Goal: Use online tool/utility

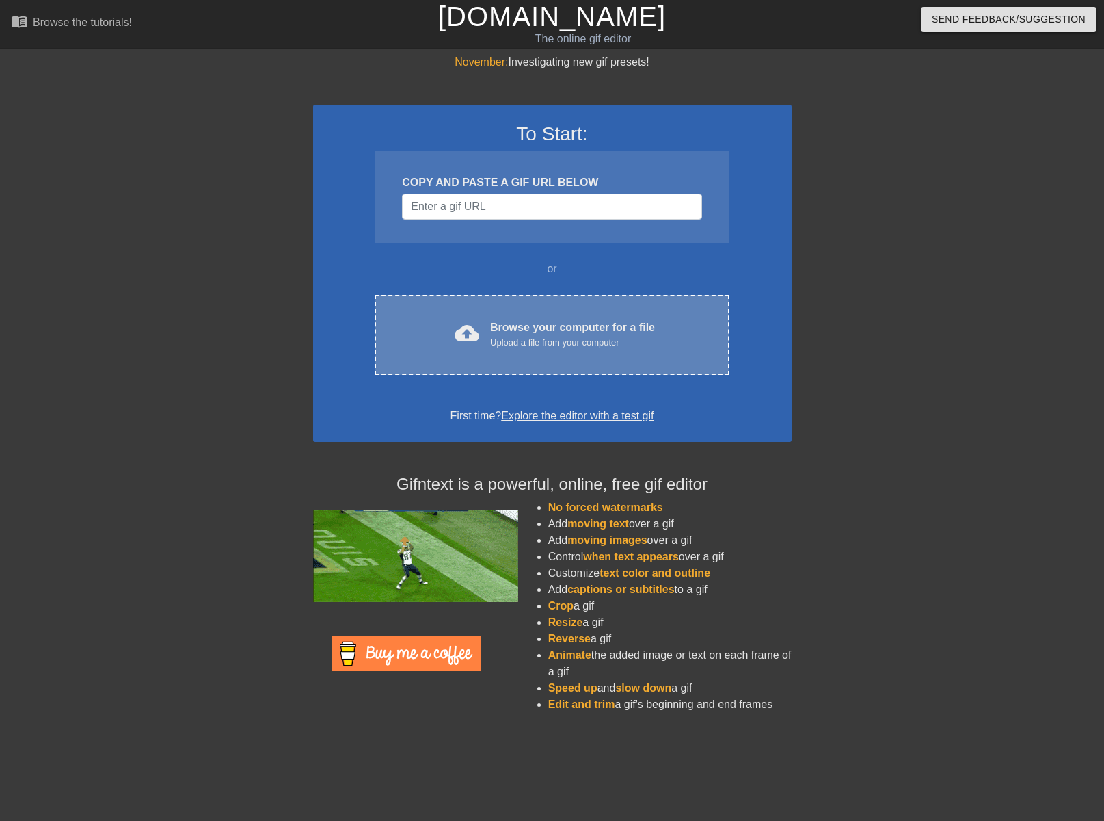
click at [505, 347] on div "Upload a file from your computer" at bounding box center [572, 343] width 165 height 14
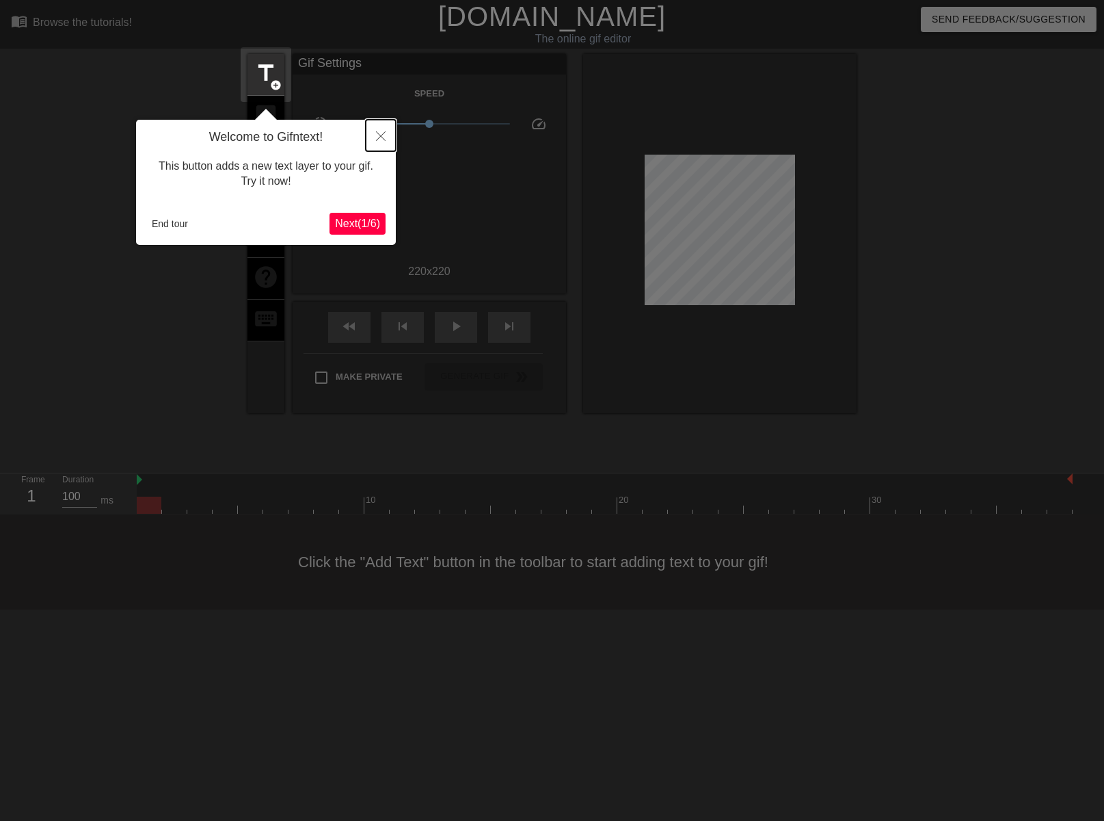
click at [374, 137] on button "Close" at bounding box center [381, 135] width 30 height 31
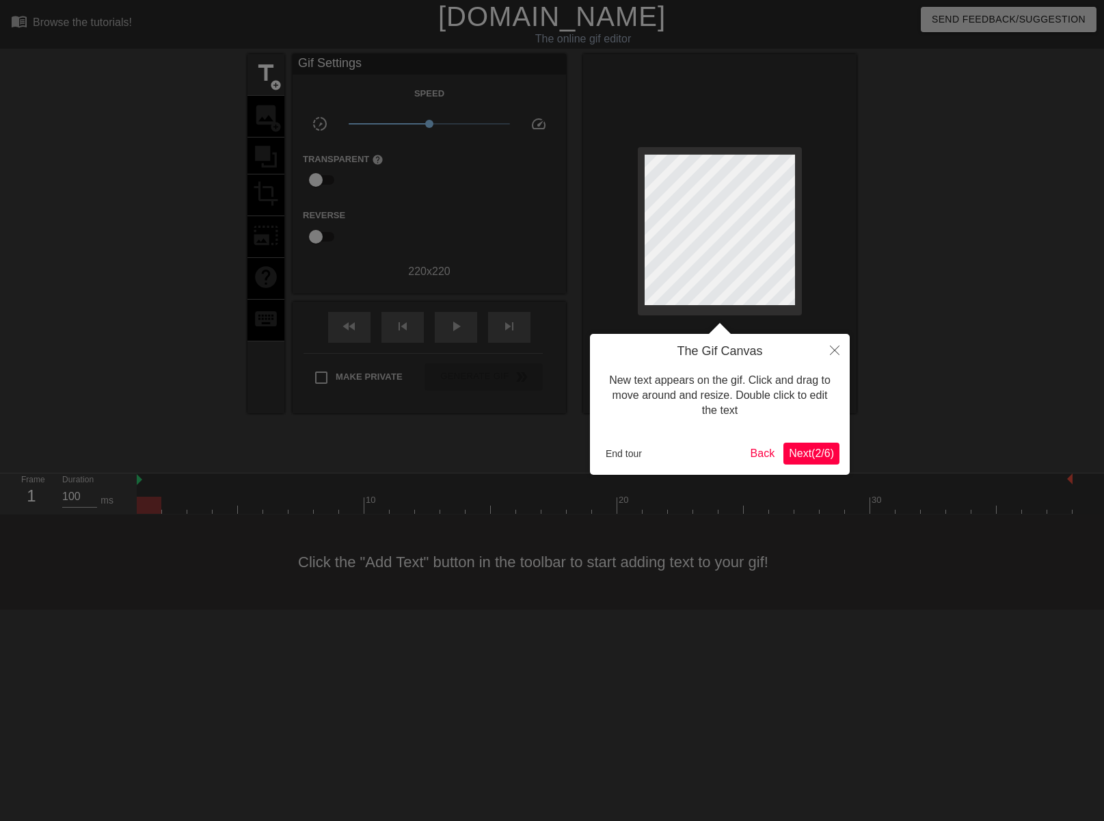
click at [816, 439] on div "The Gif Canvas New text appears on the gif. Click and drag to move around and r…" at bounding box center [720, 404] width 260 height 141
click at [816, 455] on span "Next ( 2 / 6 )" at bounding box center [811, 453] width 45 height 12
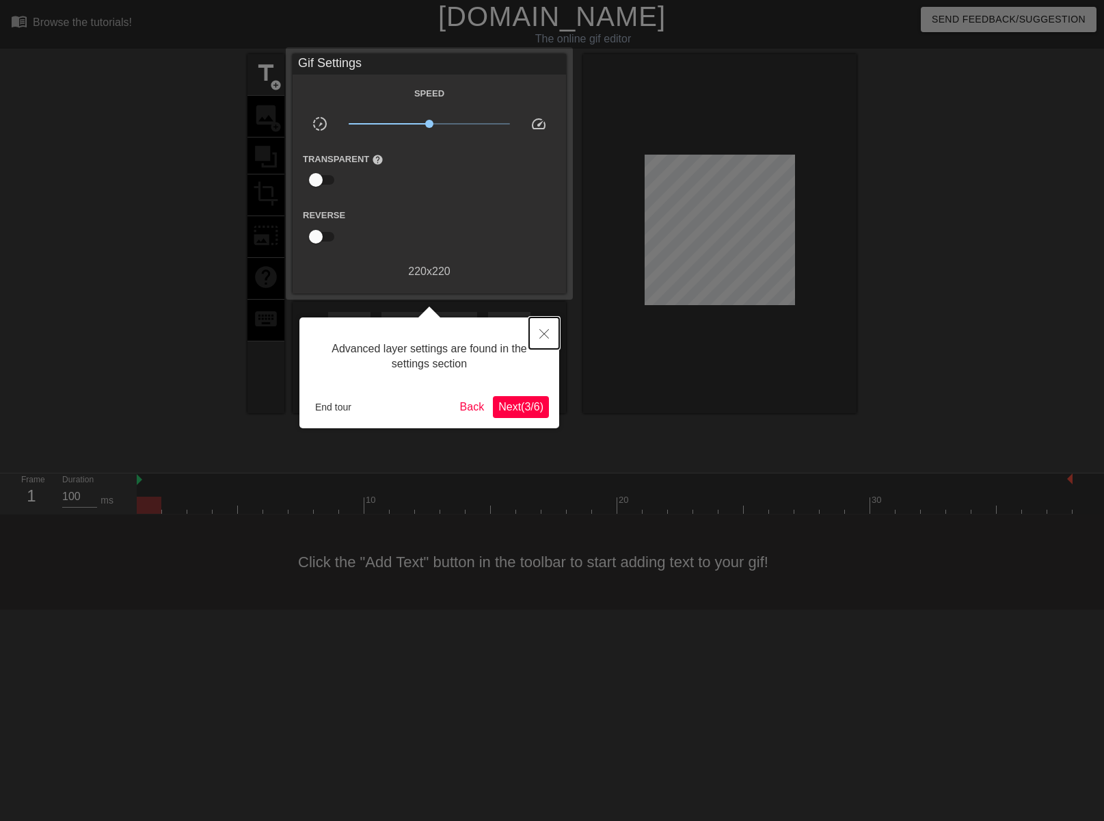
click at [546, 334] on icon "Close" at bounding box center [545, 334] width 10 height 10
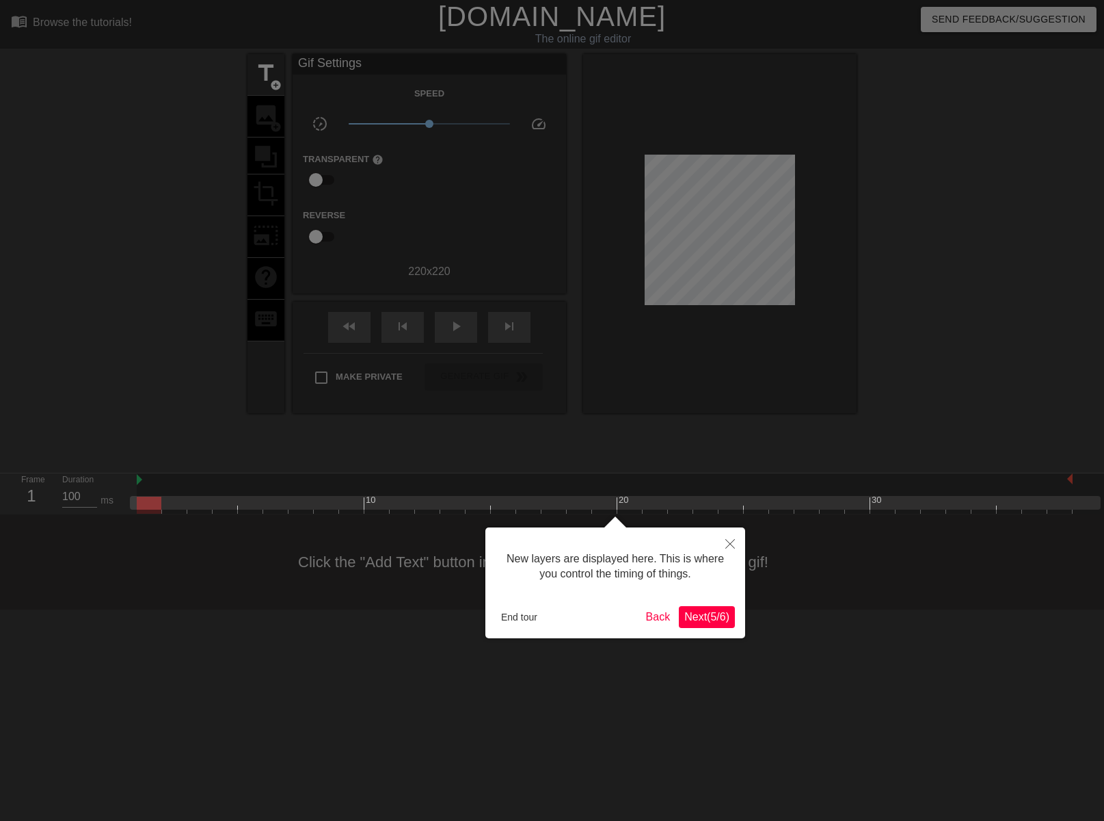
scroll to position [12, 0]
click at [732, 542] on icon "Close" at bounding box center [731, 544] width 10 height 10
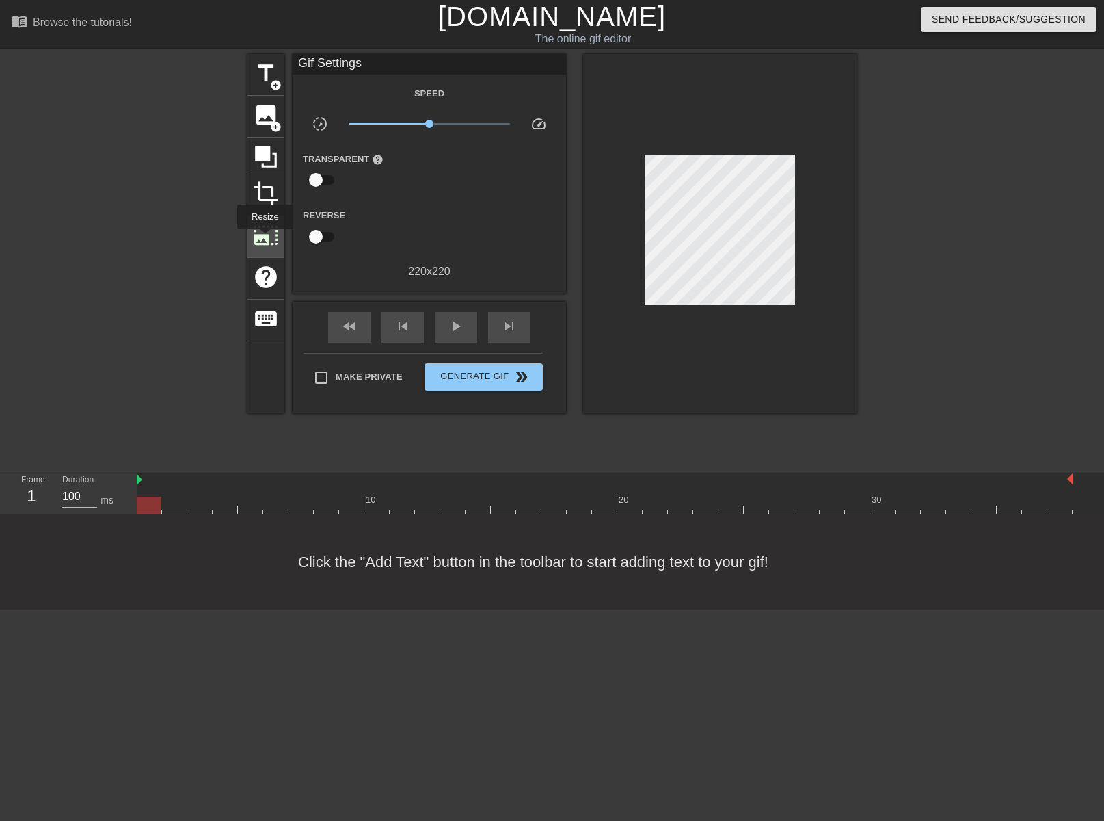
click at [264, 239] on span "photo_size_select_large" at bounding box center [266, 235] width 26 height 26
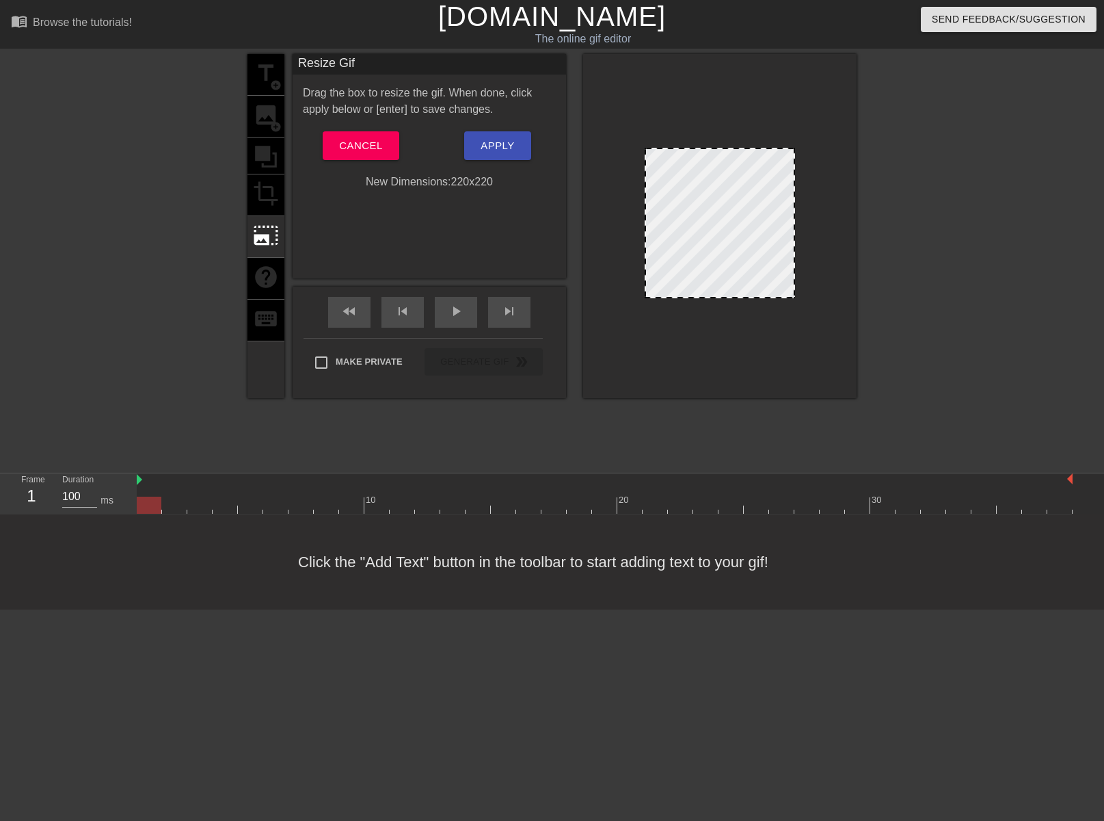
drag, startPoint x: 648, startPoint y: 293, endPoint x: 626, endPoint y: 307, distance: 25.8
click at [626, 307] on div at bounding box center [720, 226] width 274 height 344
drag, startPoint x: 649, startPoint y: 297, endPoint x: 713, endPoint y: 304, distance: 64.0
click at [606, 319] on div at bounding box center [720, 226] width 274 height 344
drag, startPoint x: 791, startPoint y: 297, endPoint x: 799, endPoint y: 313, distance: 18.1
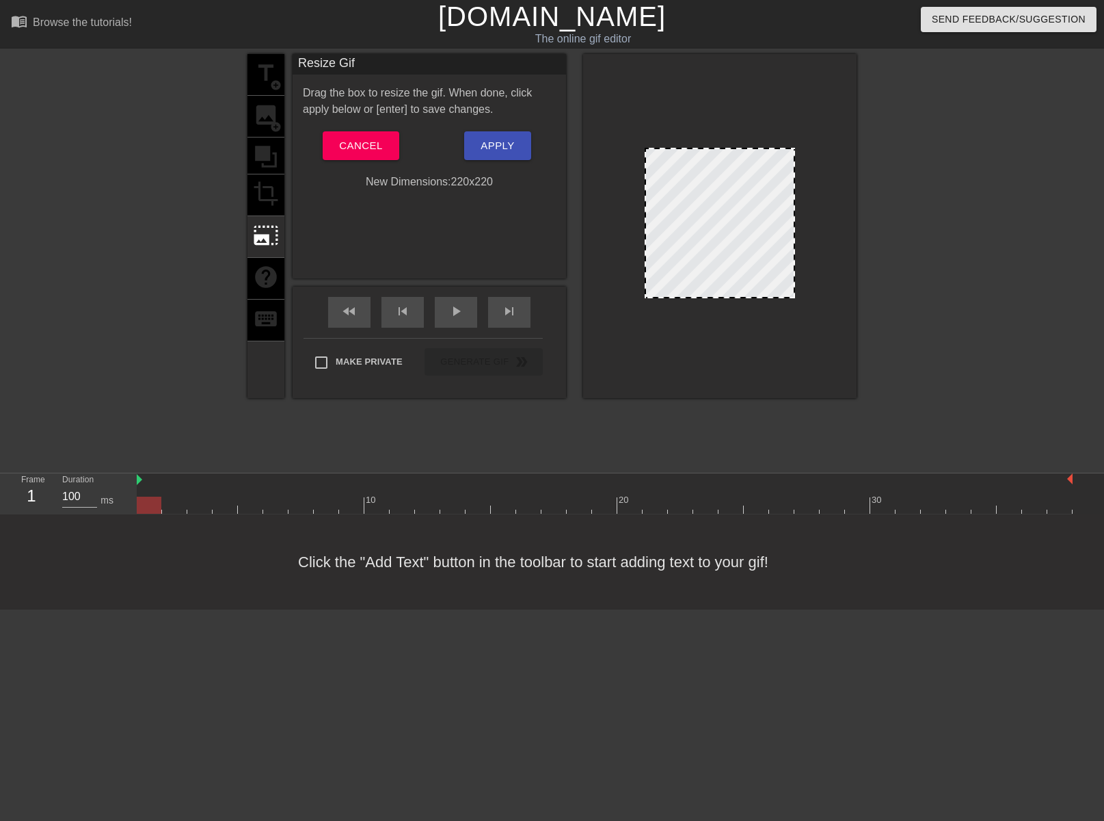
click at [832, 347] on div at bounding box center [720, 226] width 274 height 344
drag, startPoint x: 794, startPoint y: 149, endPoint x: 838, endPoint y: 155, distance: 44.9
click at [853, 146] on div at bounding box center [720, 226] width 274 height 344
click at [644, 157] on div at bounding box center [720, 226] width 274 height 344
click at [354, 138] on span "Cancel" at bounding box center [360, 146] width 43 height 18
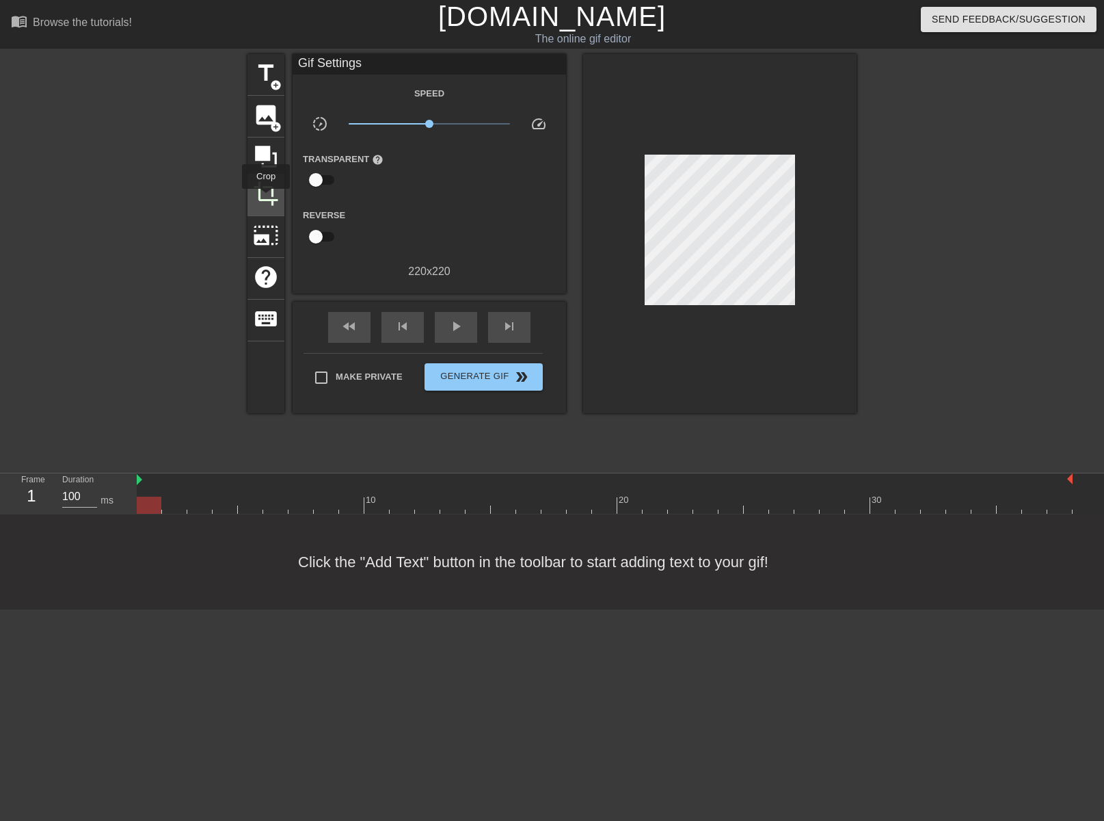
click at [266, 198] on span "crop" at bounding box center [266, 194] width 26 height 26
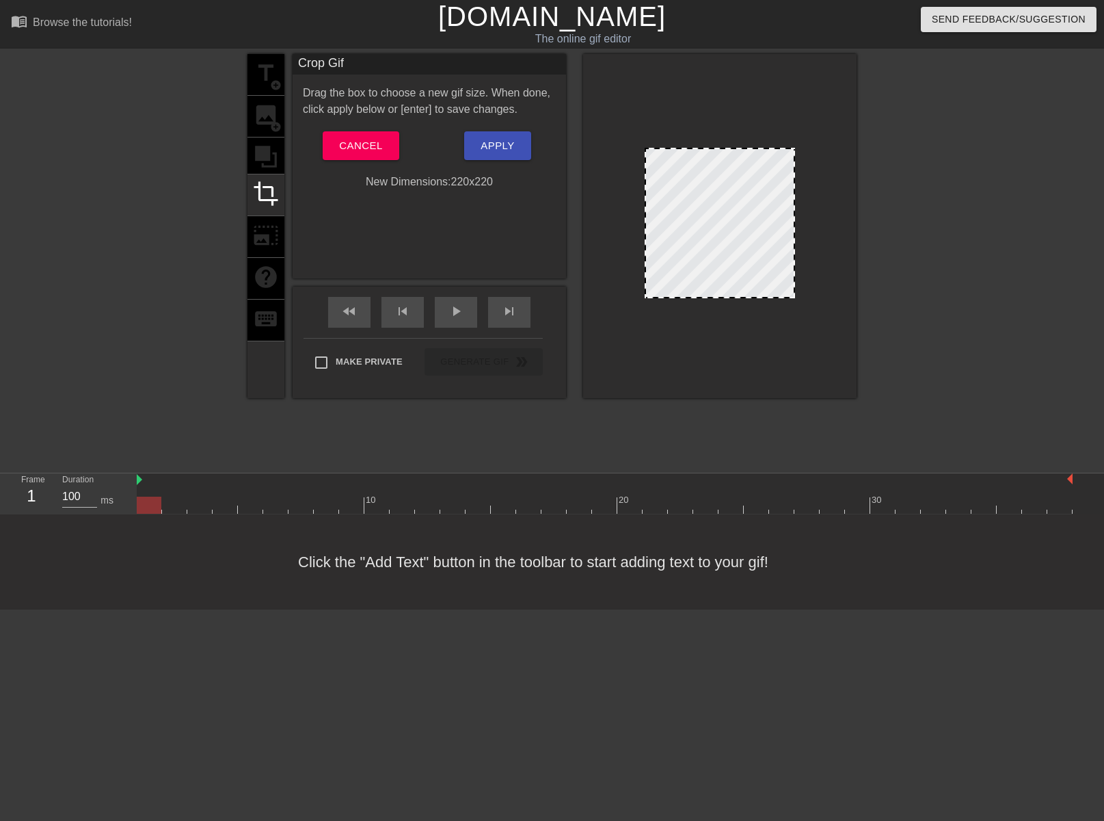
drag, startPoint x: 652, startPoint y: 293, endPoint x: 608, endPoint y: 319, distance: 51.2
click at [608, 319] on div at bounding box center [720, 226] width 274 height 344
drag, startPoint x: 649, startPoint y: 297, endPoint x: 741, endPoint y: 199, distance: 134.0
click at [633, 296] on div at bounding box center [720, 226] width 274 height 344
drag, startPoint x: 793, startPoint y: 149, endPoint x: 862, endPoint y: 87, distance: 93.0
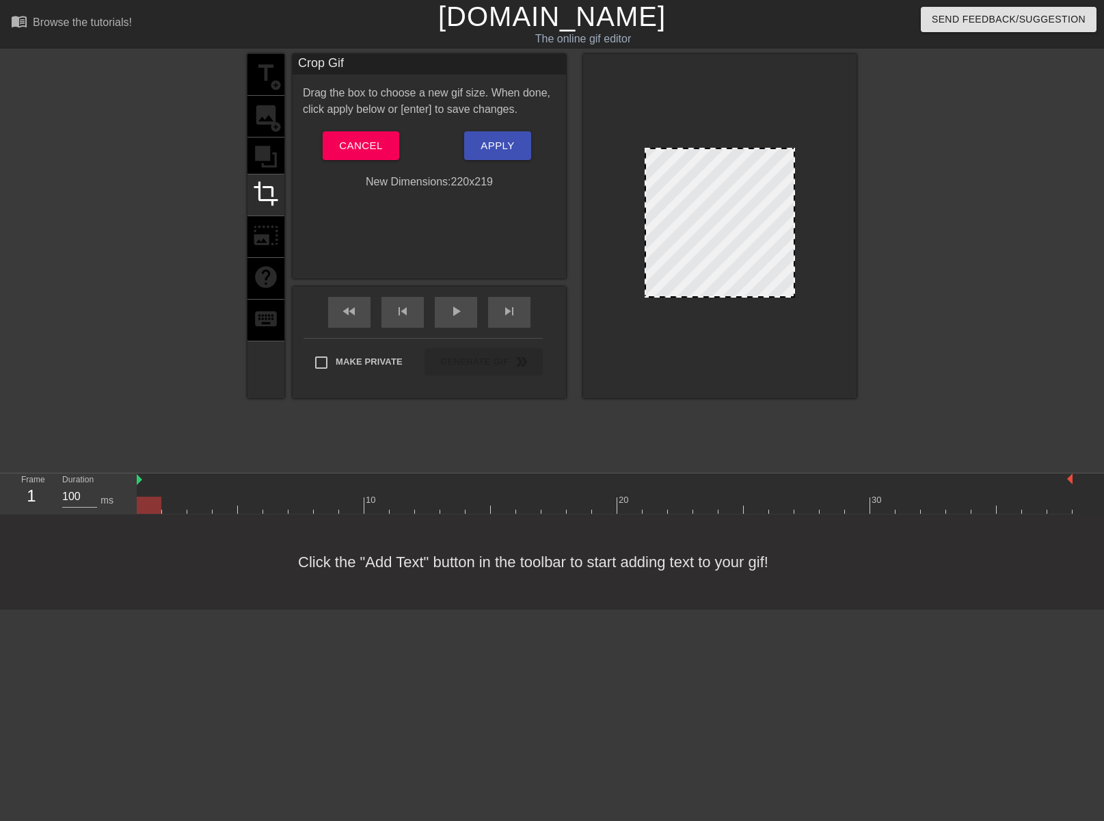
click at [862, 87] on div "title add_circle image add_circle crop photo_size_select_large help keyboard Cr…" at bounding box center [552, 259] width 1104 height 410
click at [368, 141] on span "Cancel" at bounding box center [360, 146] width 43 height 18
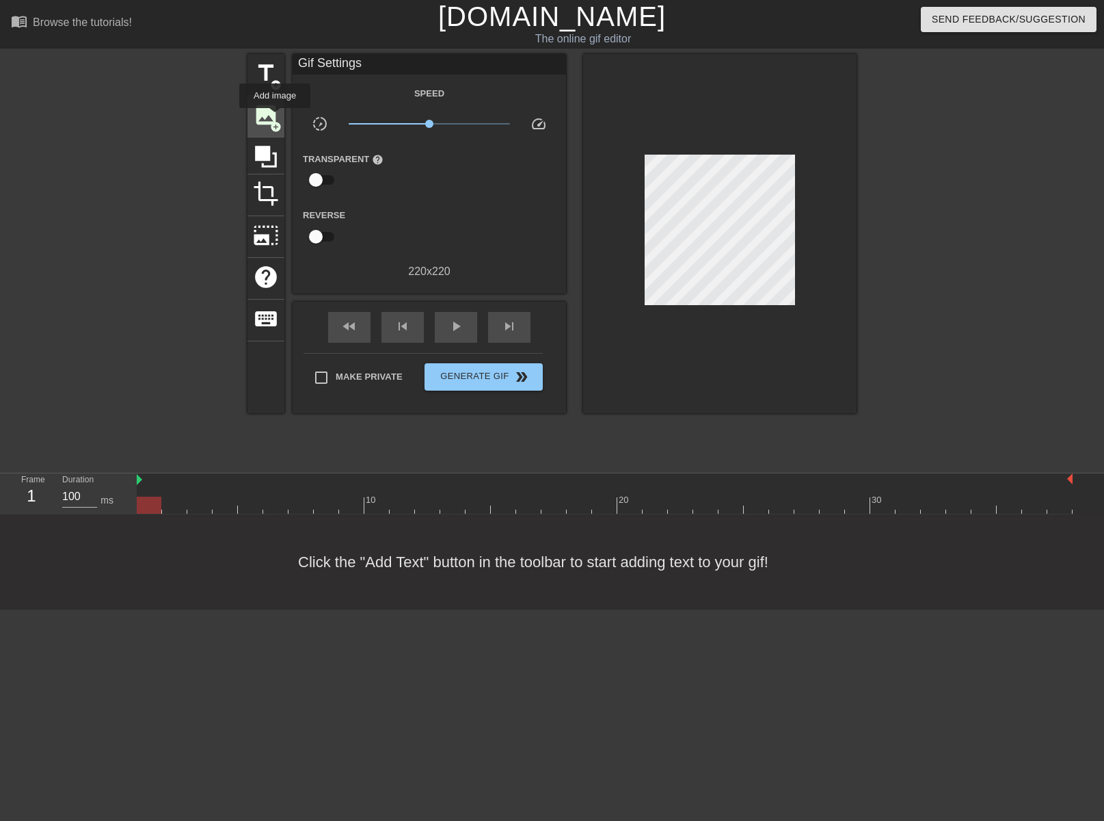
click at [275, 118] on span "image" at bounding box center [266, 115] width 26 height 26
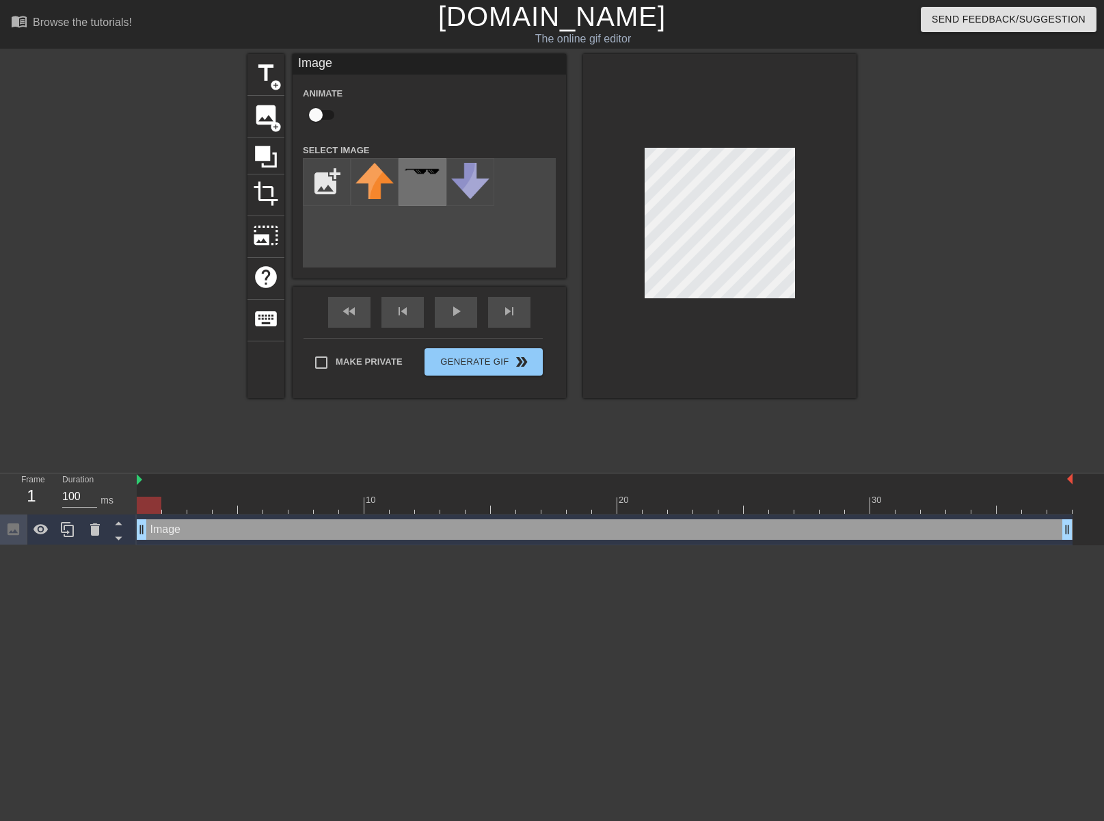
click at [421, 173] on img at bounding box center [422, 172] width 38 height 8
click at [680, 89] on div at bounding box center [720, 226] width 274 height 344
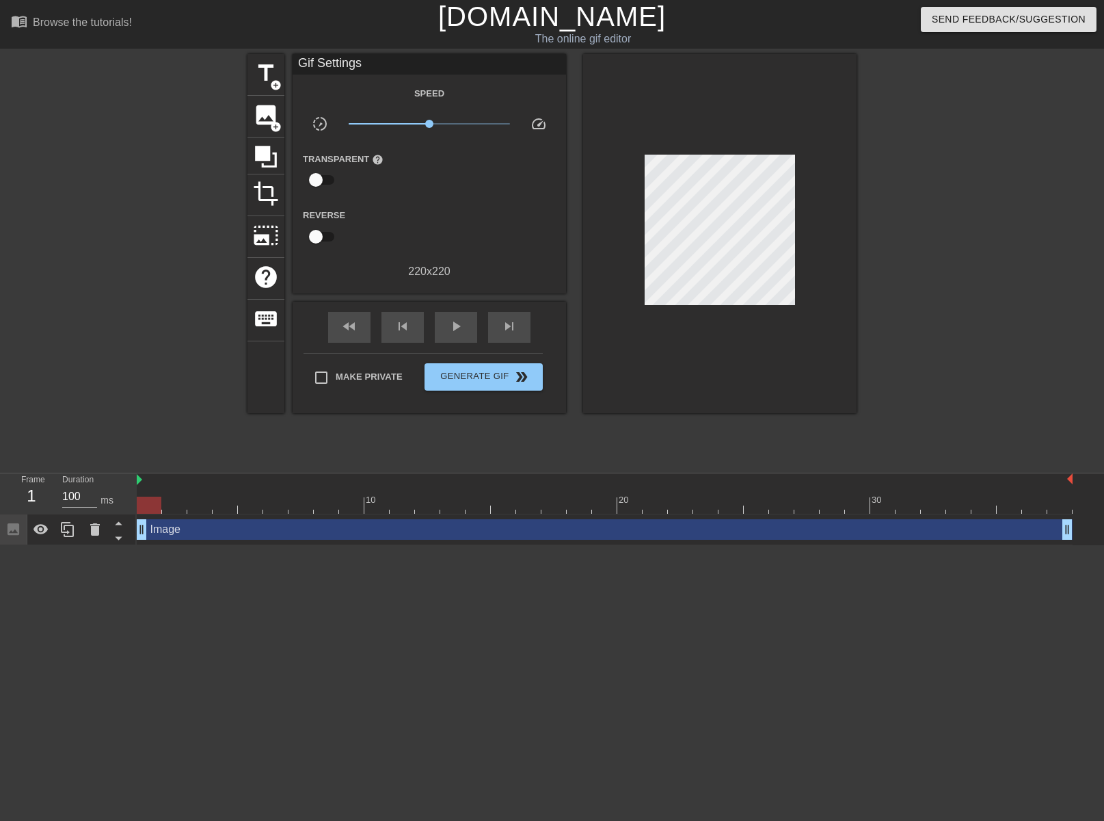
click at [693, 114] on div at bounding box center [720, 233] width 274 height 359
click at [263, 160] on icon at bounding box center [266, 157] width 26 height 26
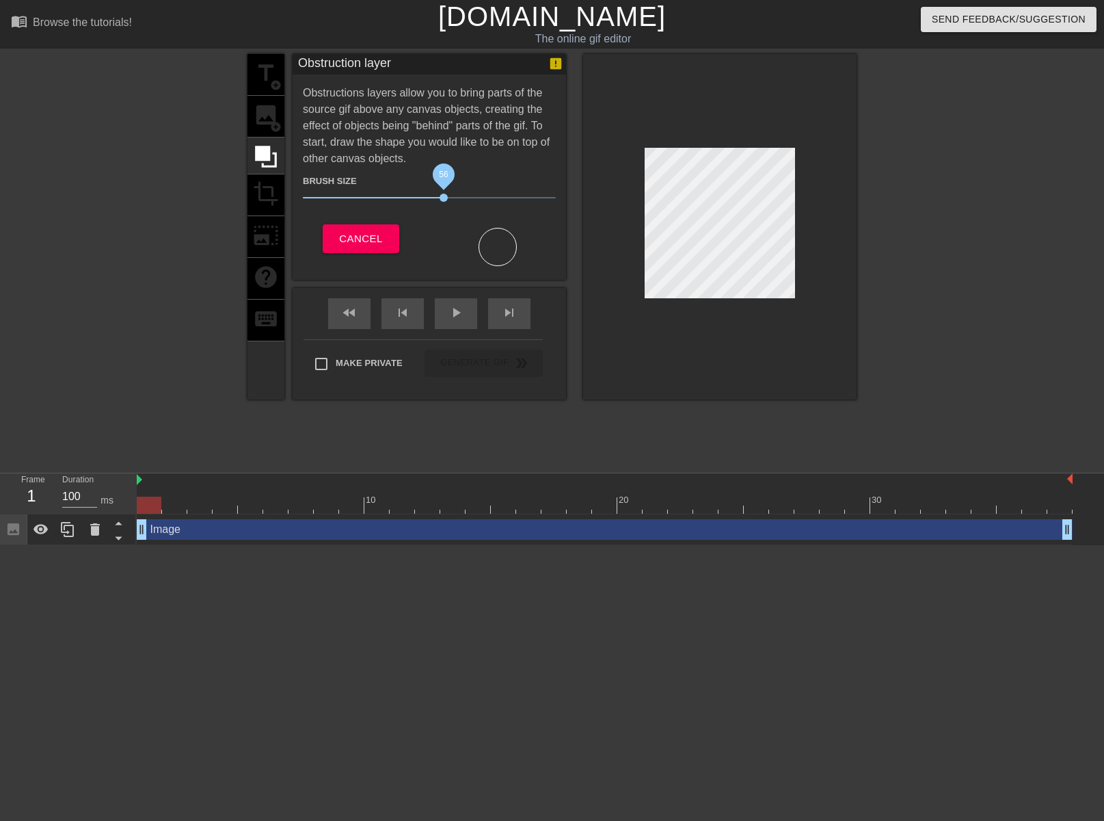
drag, startPoint x: 380, startPoint y: 196, endPoint x: 436, endPoint y: 201, distance: 56.3
click at [440, 201] on span "56" at bounding box center [444, 198] width 8 height 8
click at [802, 157] on div at bounding box center [720, 226] width 274 height 344
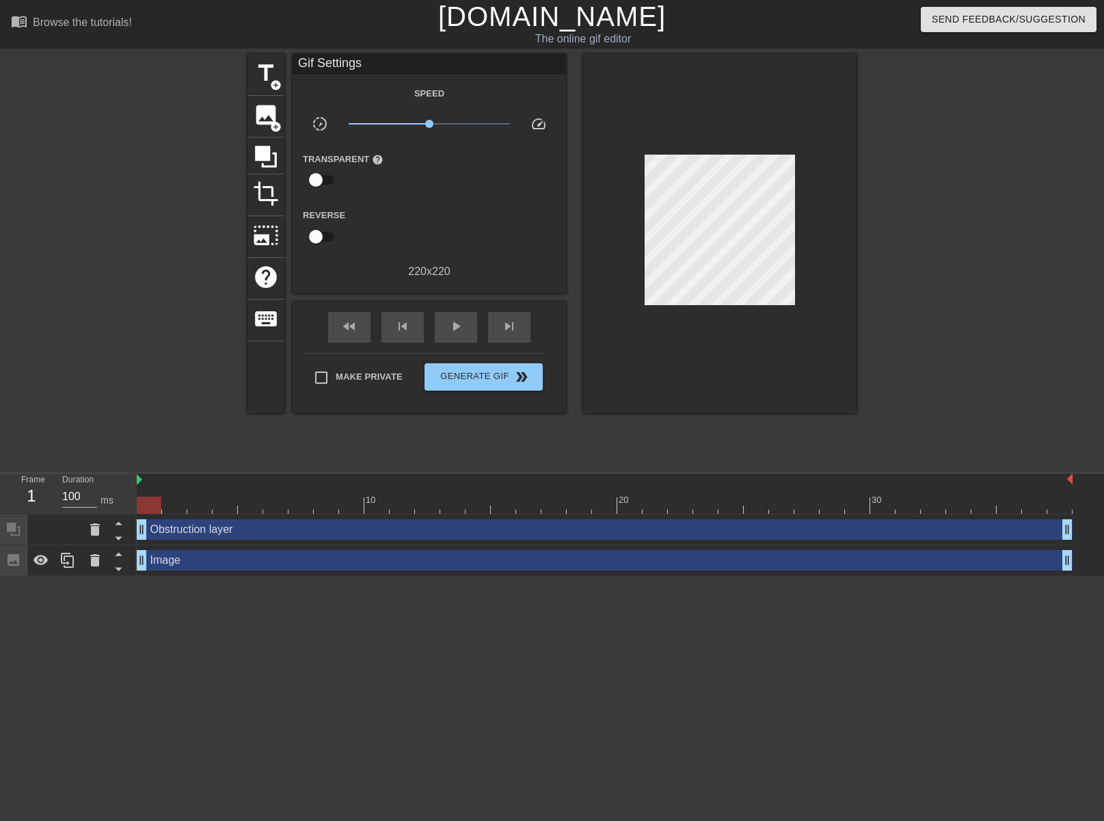
click at [608, 321] on div at bounding box center [720, 233] width 274 height 359
click at [158, 295] on div at bounding box center [128, 259] width 205 height 410
click at [102, 527] on icon at bounding box center [95, 529] width 16 height 16
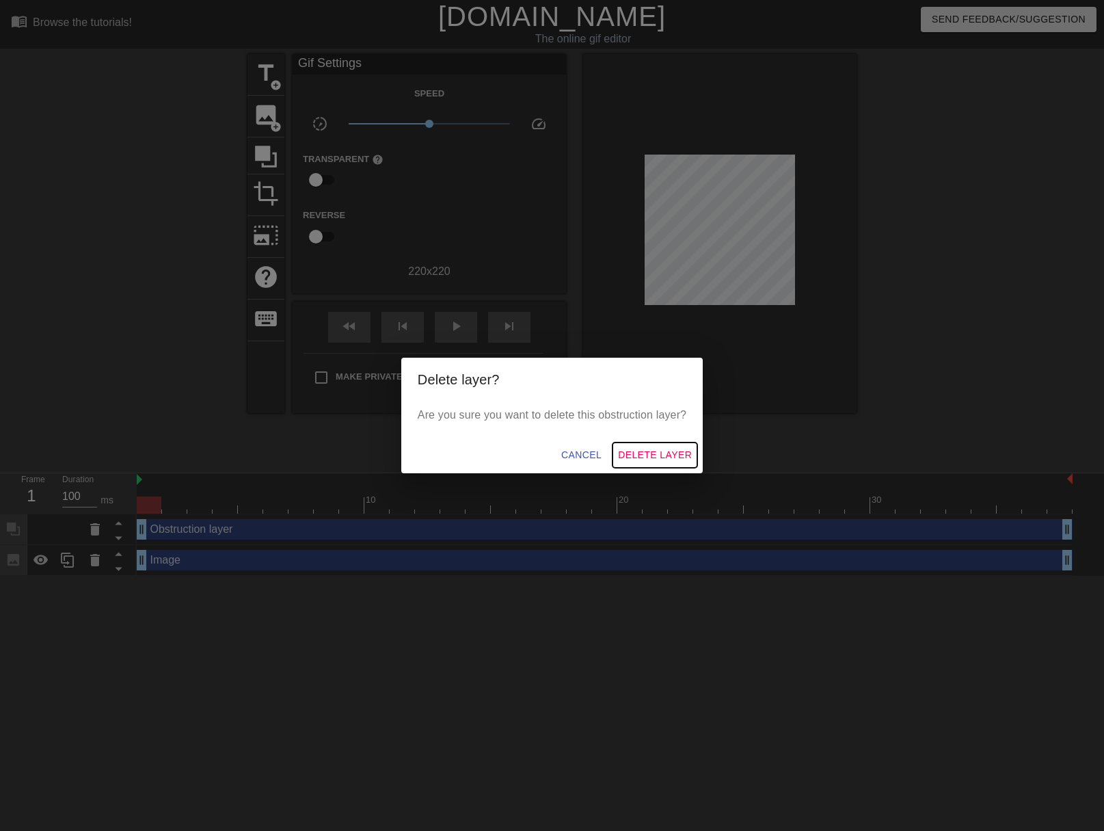
click at [658, 453] on span "Delete Layer" at bounding box center [655, 455] width 74 height 17
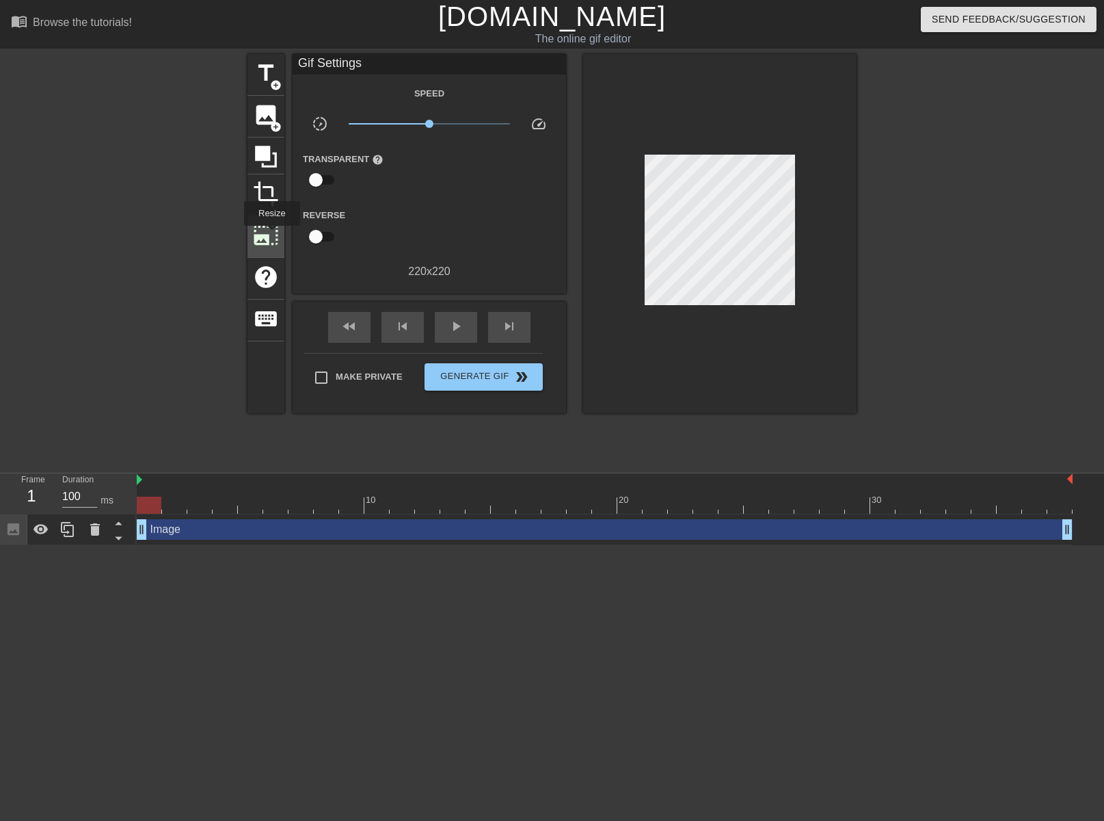
click at [271, 235] on span "photo_size_select_large" at bounding box center [266, 235] width 26 height 26
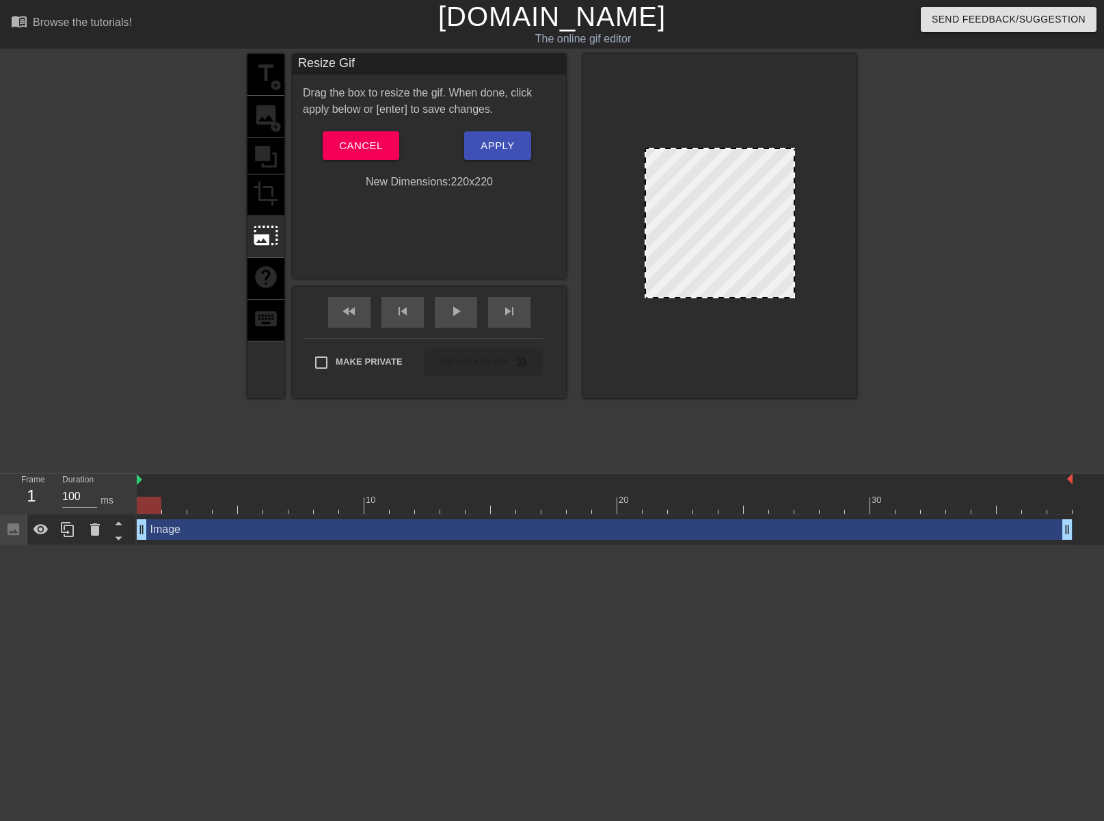
click at [696, 233] on div at bounding box center [720, 223] width 150 height 150
drag, startPoint x: 646, startPoint y: 295, endPoint x: 652, endPoint y: 234, distance: 61.2
click at [586, 335] on div at bounding box center [720, 226] width 274 height 344
drag, startPoint x: 791, startPoint y: 150, endPoint x: 923, endPoint y: 134, distance: 132.2
click at [923, 134] on div "title add_circle image add_circle crop photo_size_select_large help keyboard Re…" at bounding box center [552, 259] width 1104 height 410
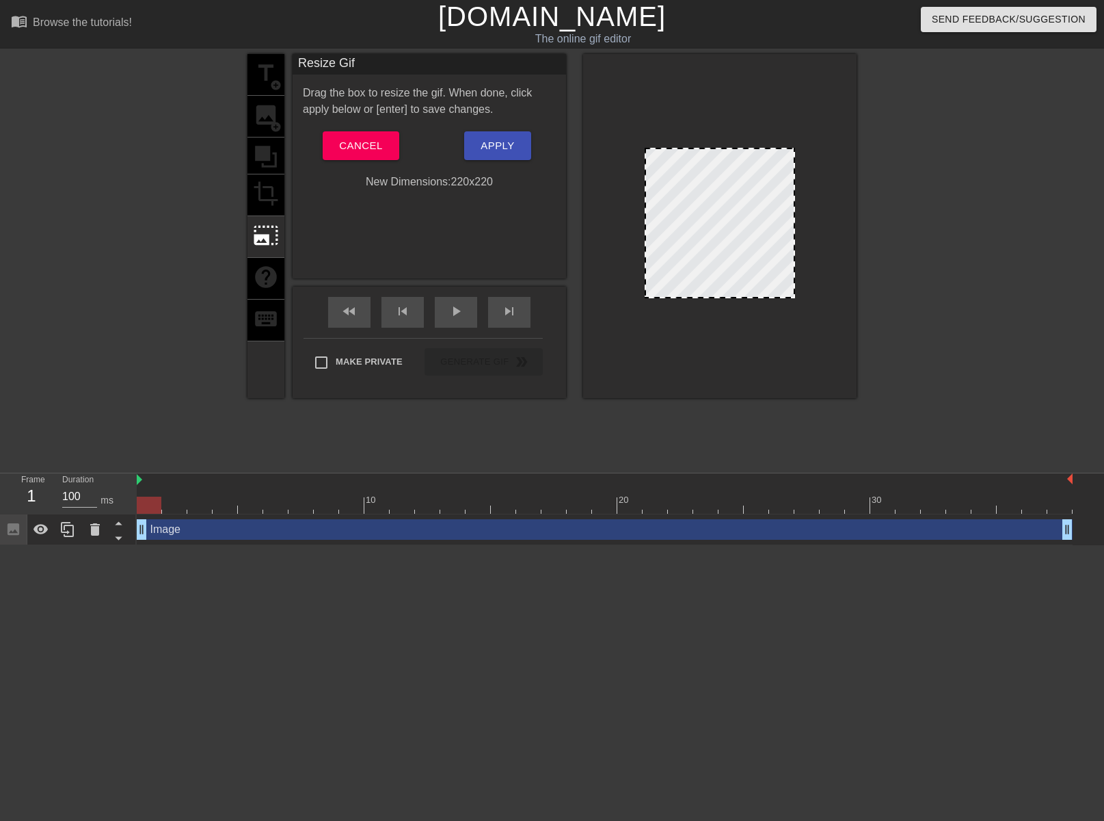
click at [687, 114] on div at bounding box center [720, 226] width 274 height 344
click at [365, 145] on span "Cancel" at bounding box center [360, 146] width 43 height 18
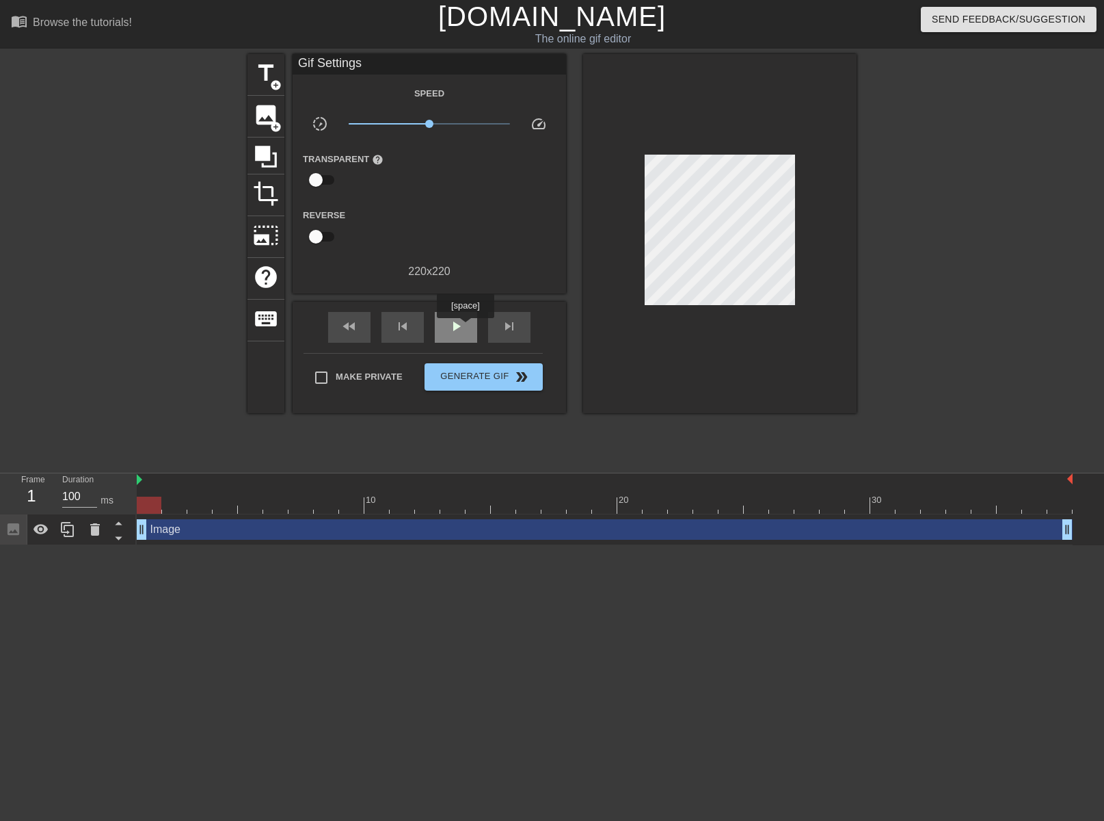
click at [458, 326] on span "play_arrow" at bounding box center [456, 326] width 16 height 16
